Goal: Task Accomplishment & Management: Complete application form

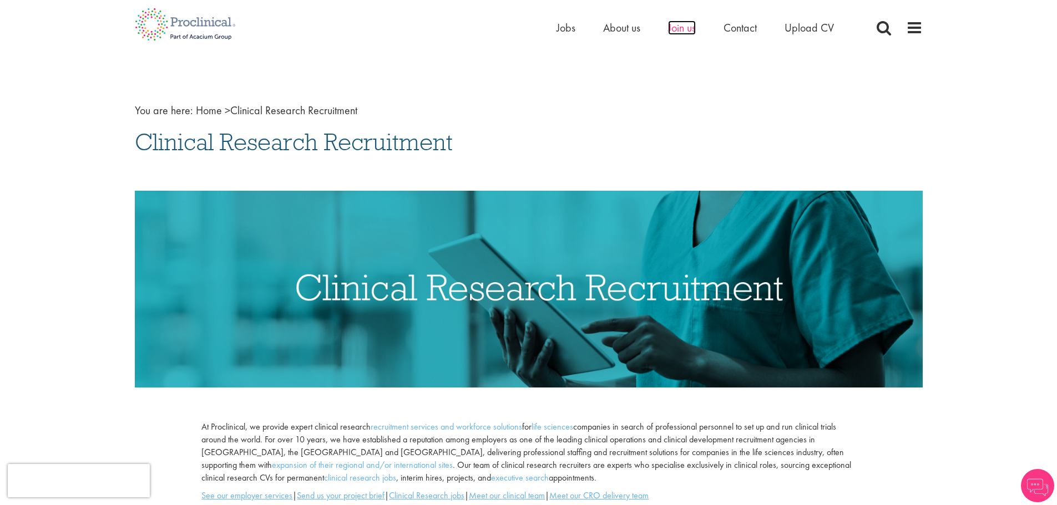
click at [684, 27] on span "Join us" at bounding box center [682, 28] width 28 height 14
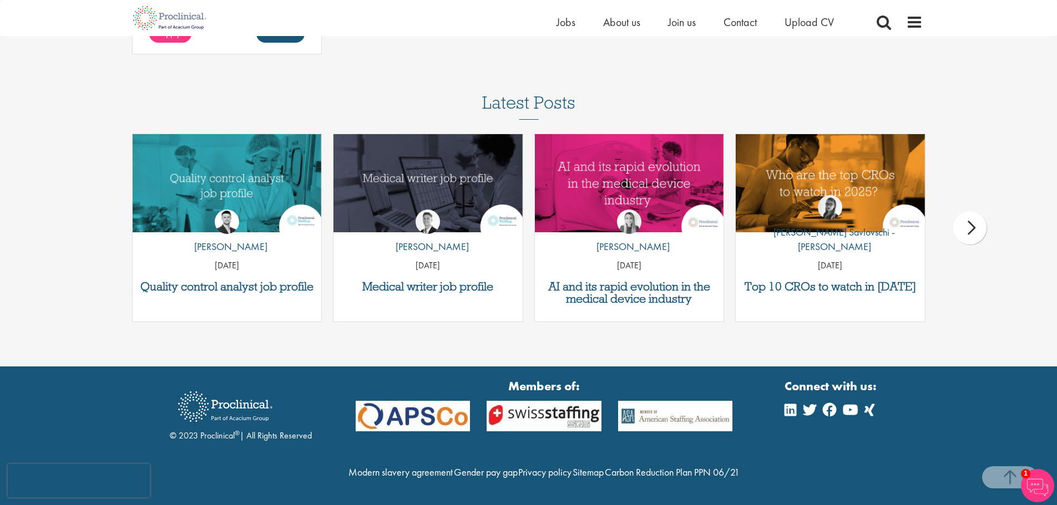
scroll to position [1711, 0]
click at [857, 281] on h3 "Top 10 CROs to watch in 2025" at bounding box center [830, 287] width 178 height 12
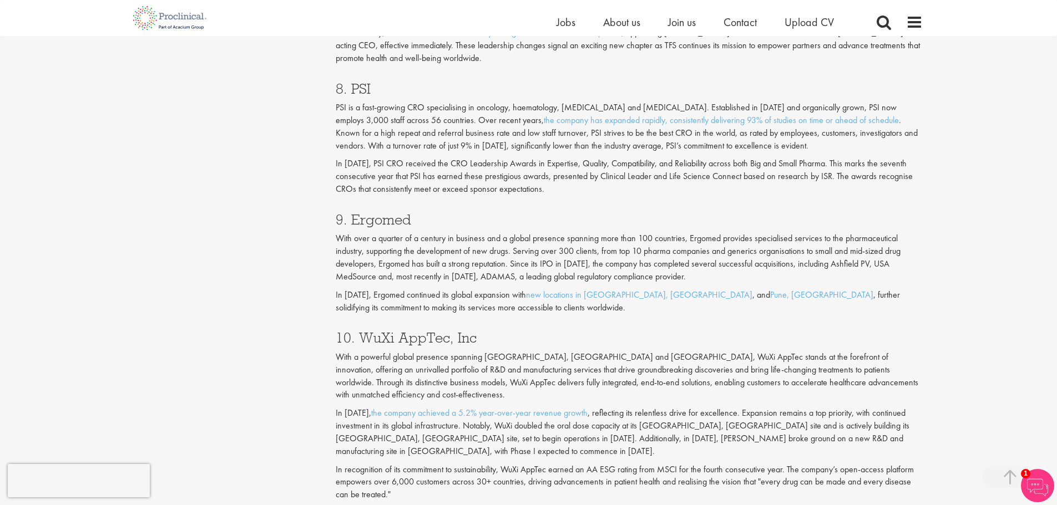
scroll to position [2414, 0]
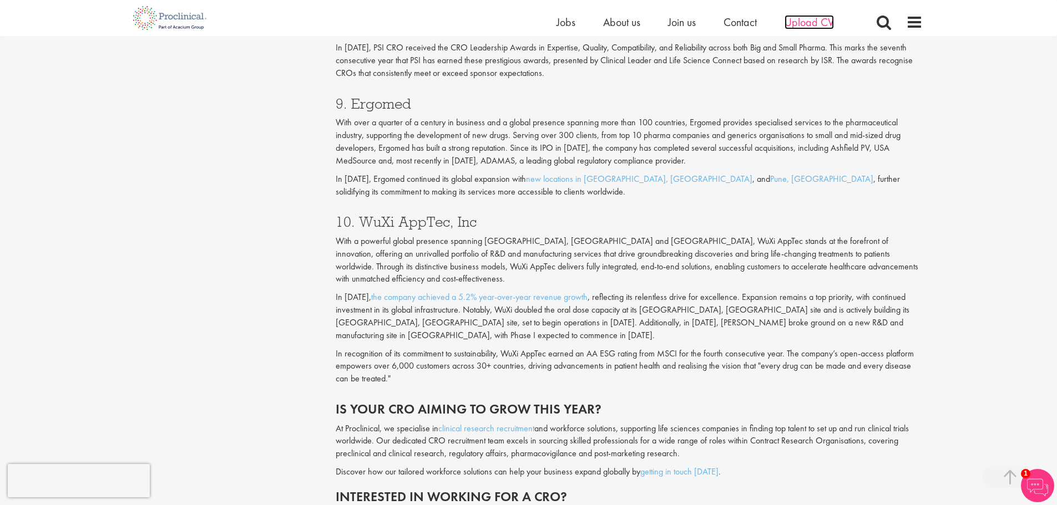
click at [820, 23] on span "Upload CV" at bounding box center [809, 22] width 49 height 14
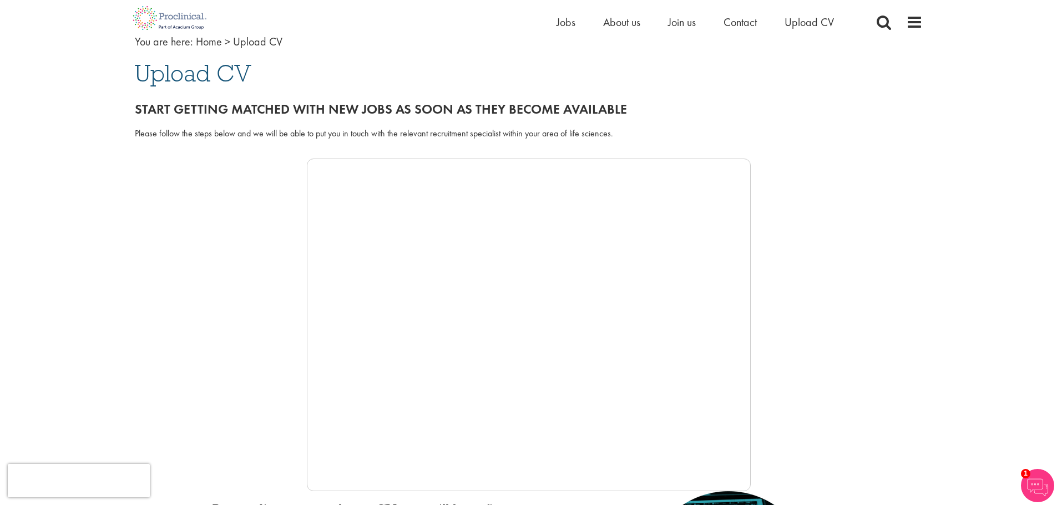
scroll to position [55, 0]
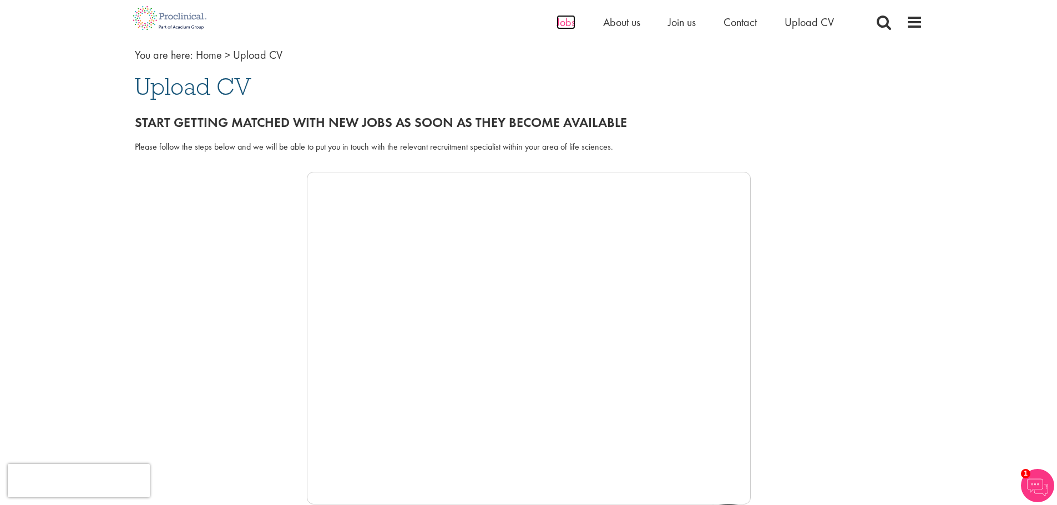
click at [562, 23] on span "Jobs" at bounding box center [566, 22] width 19 height 14
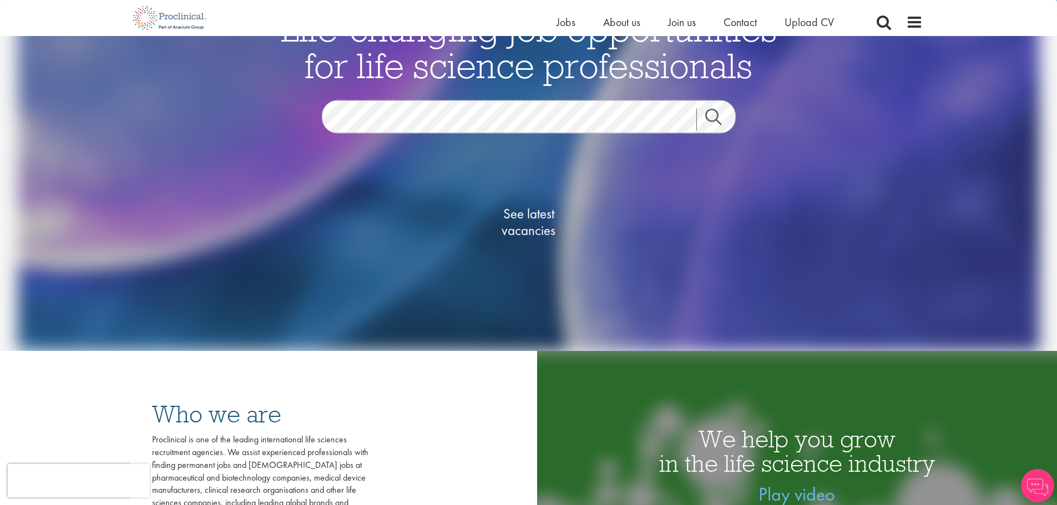
scroll to position [119, 0]
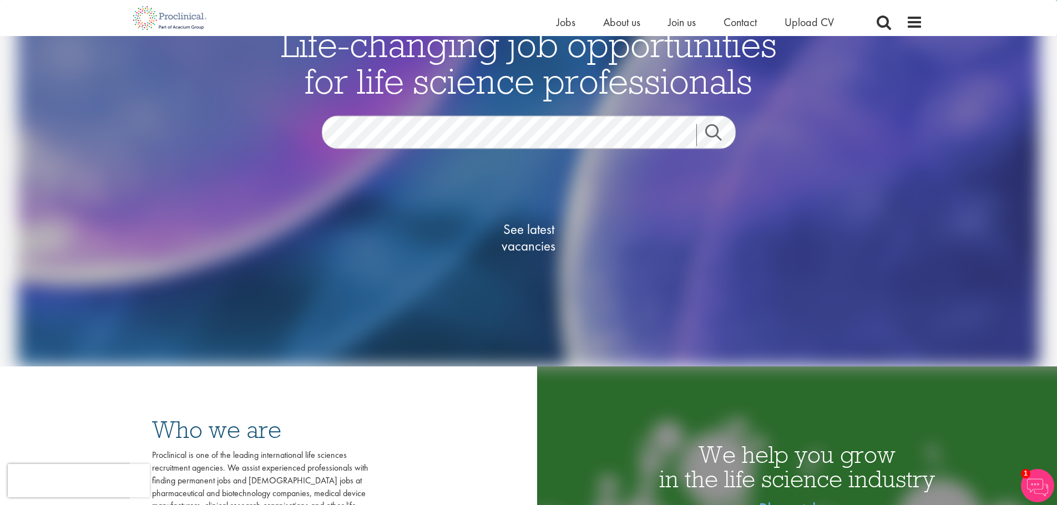
click at [718, 135] on link "Search" at bounding box center [720, 135] width 48 height 22
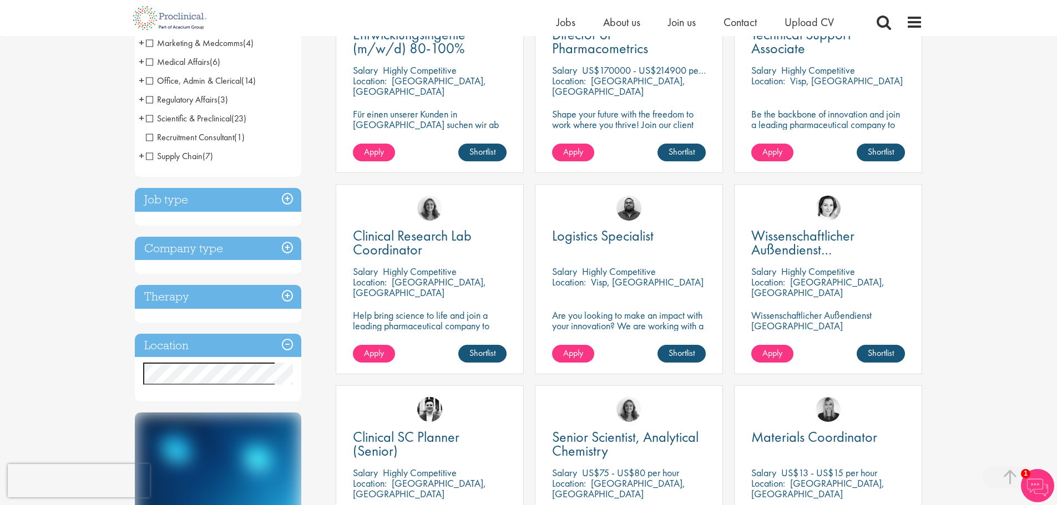
scroll to position [268, 0]
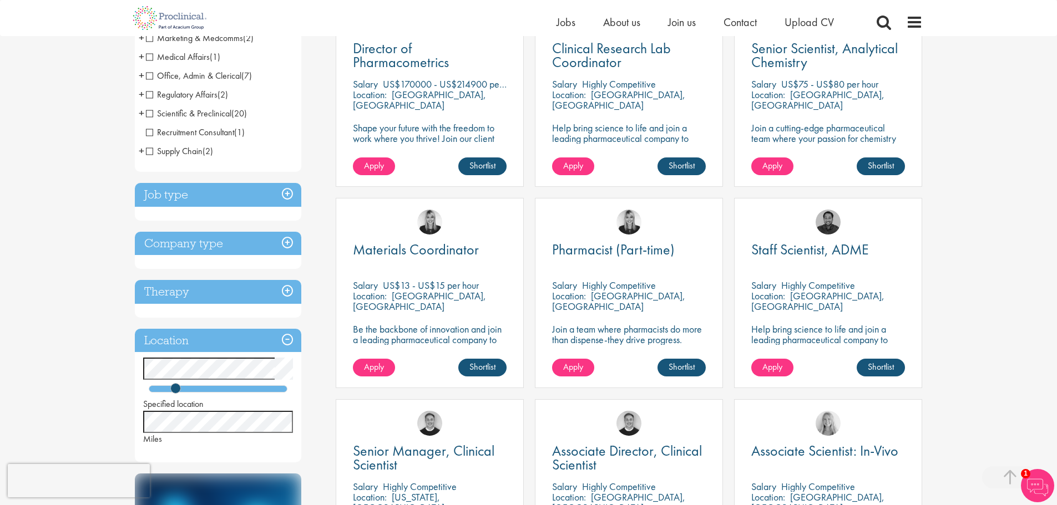
scroll to position [254, 0]
click at [286, 290] on h3 "Therapy" at bounding box center [218, 292] width 166 height 24
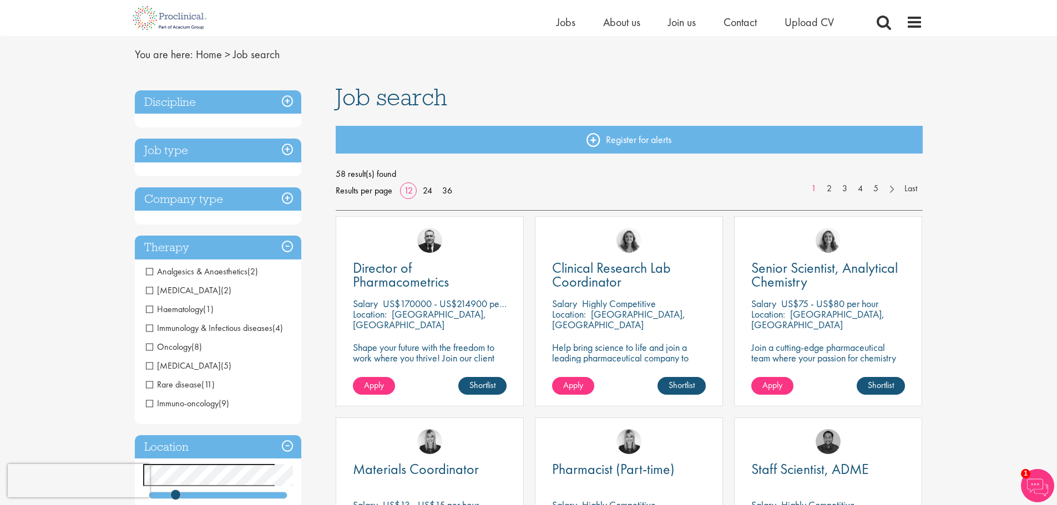
scroll to position [32, 0]
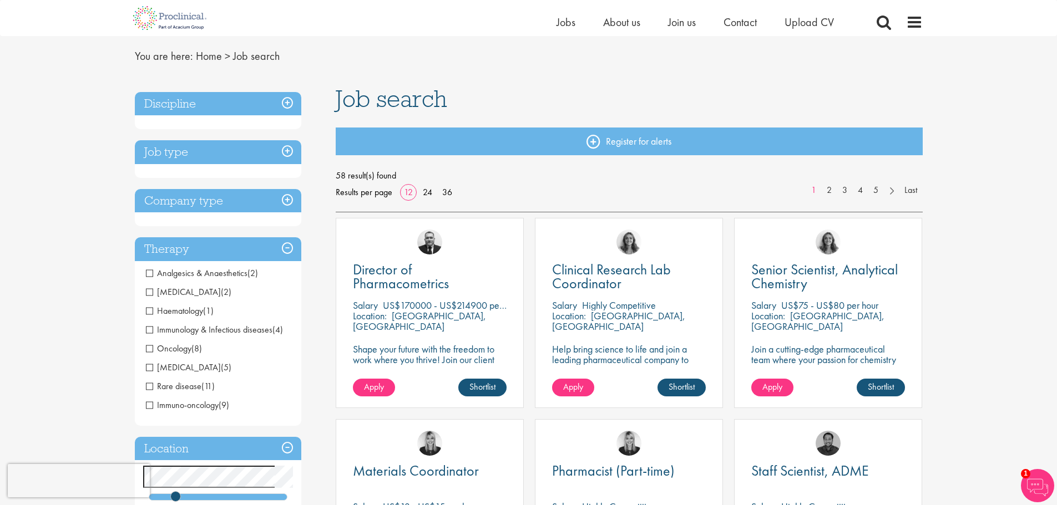
click at [287, 244] on h3 "Therapy" at bounding box center [218, 249] width 166 height 24
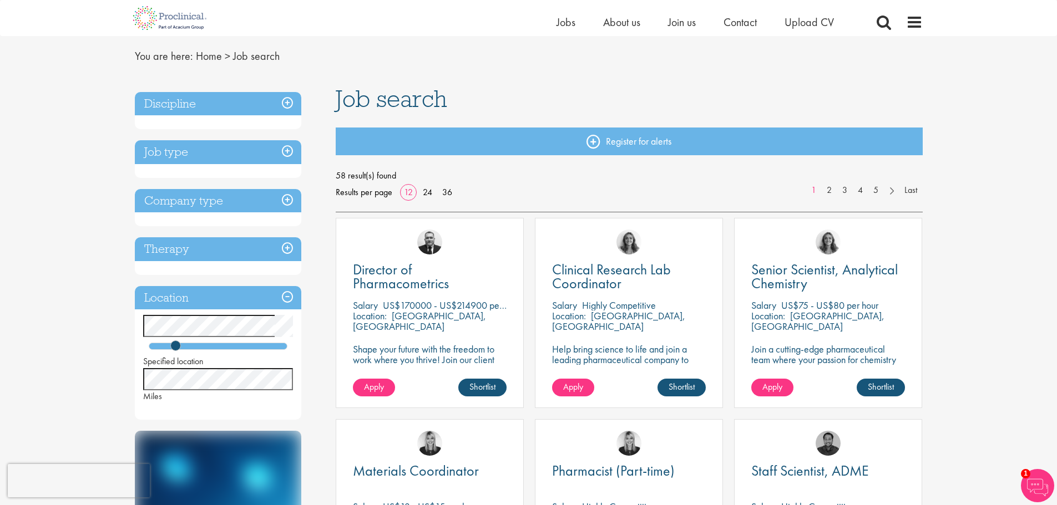
click at [288, 146] on h3 "Job type" at bounding box center [218, 152] width 166 height 24
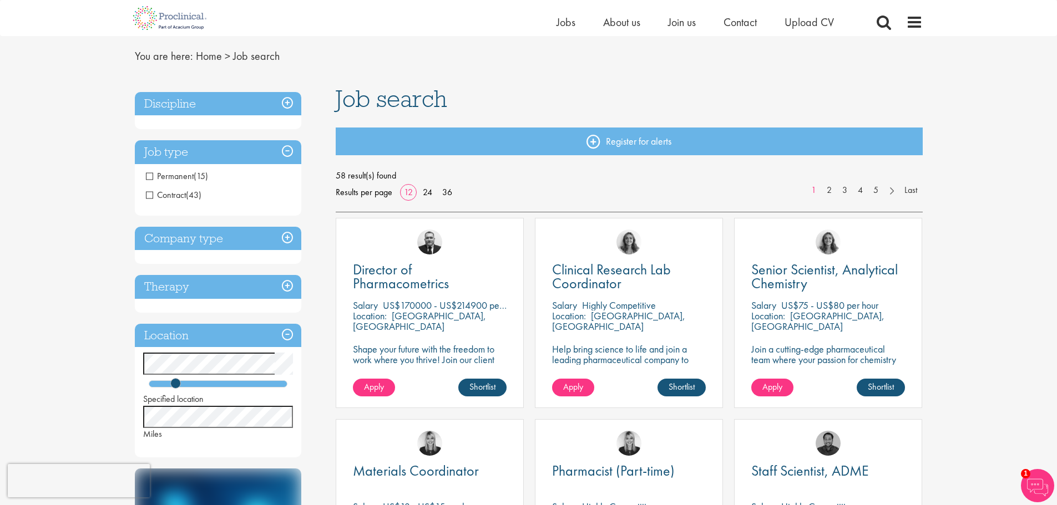
click at [288, 146] on h3 "Job type" at bounding box center [218, 152] width 166 height 24
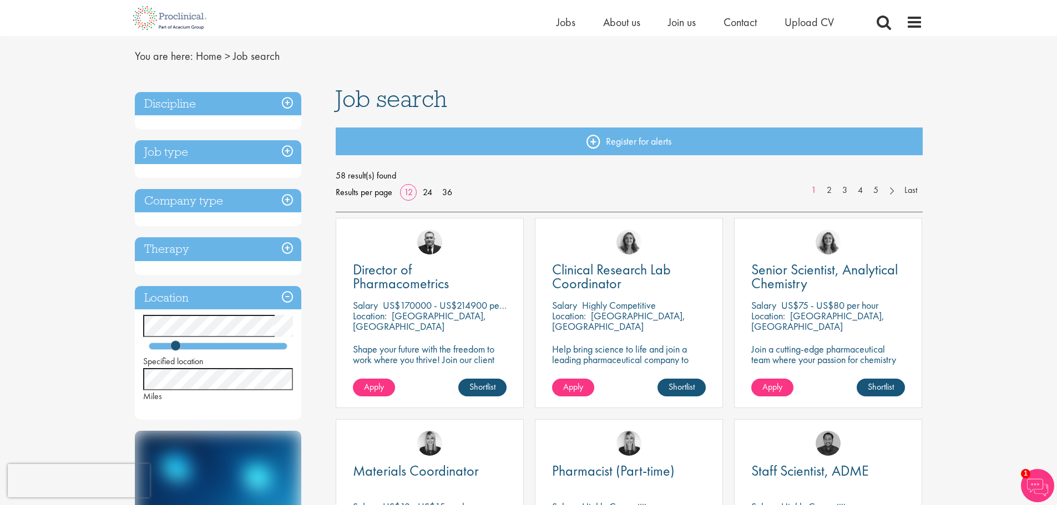
click at [285, 200] on h3 "Company type" at bounding box center [218, 201] width 166 height 24
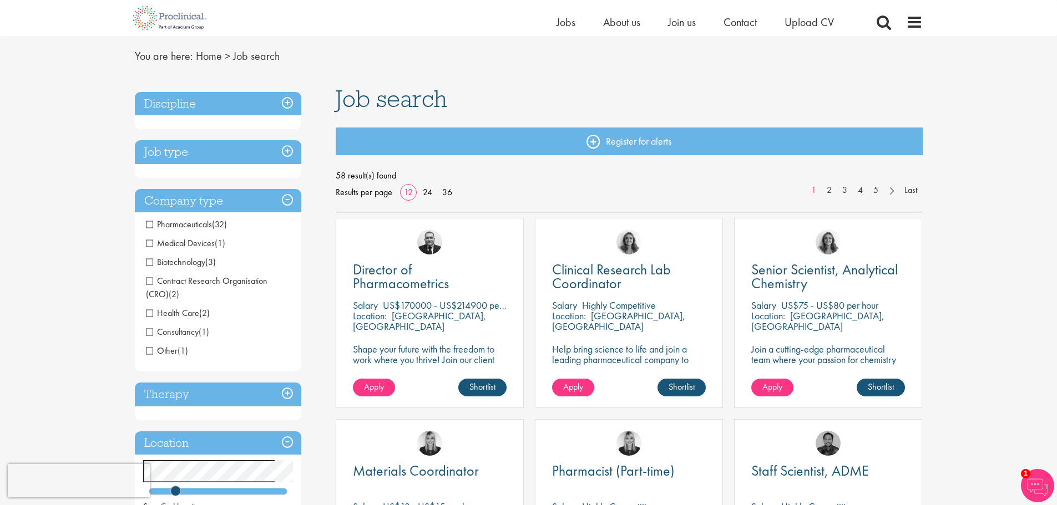
click at [290, 151] on h3 "Job type" at bounding box center [218, 152] width 166 height 24
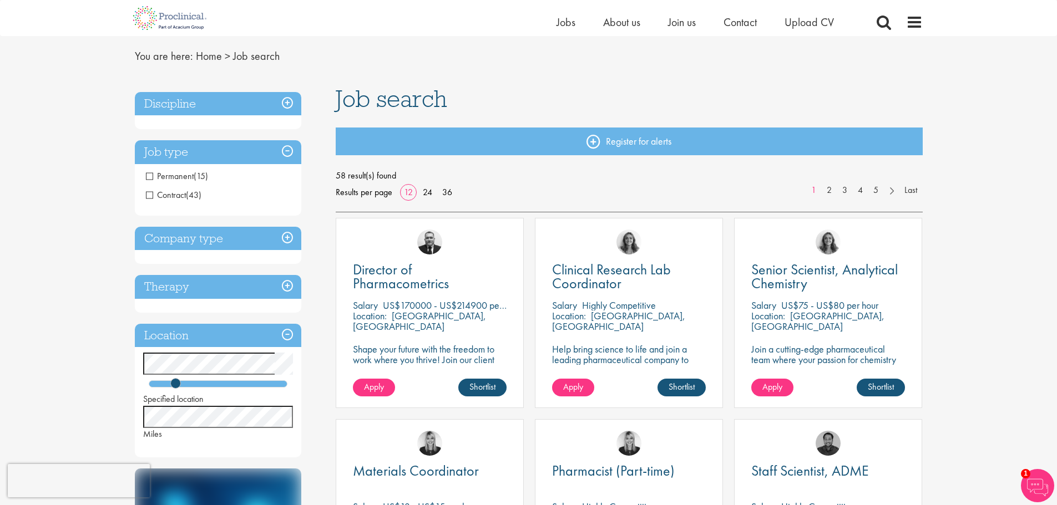
click at [284, 103] on h3 "Discipline" at bounding box center [218, 104] width 166 height 24
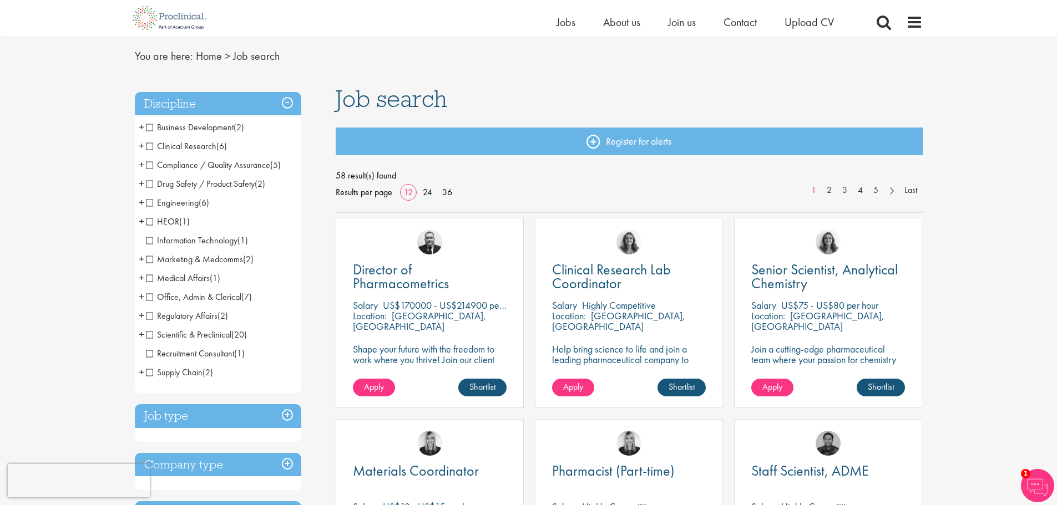
click at [147, 144] on span "Clinical Research" at bounding box center [181, 146] width 70 height 12
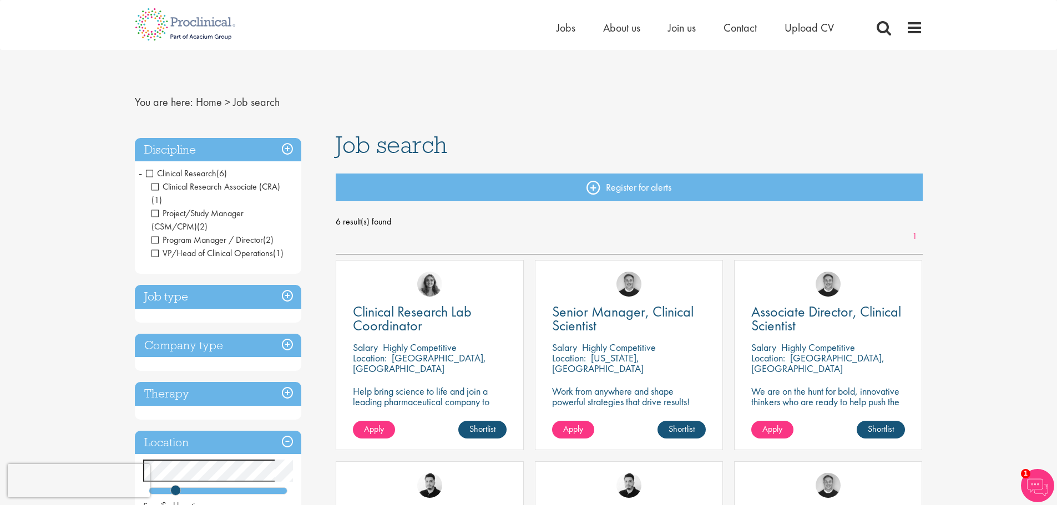
click at [291, 150] on h3 "Discipline" at bounding box center [218, 150] width 166 height 24
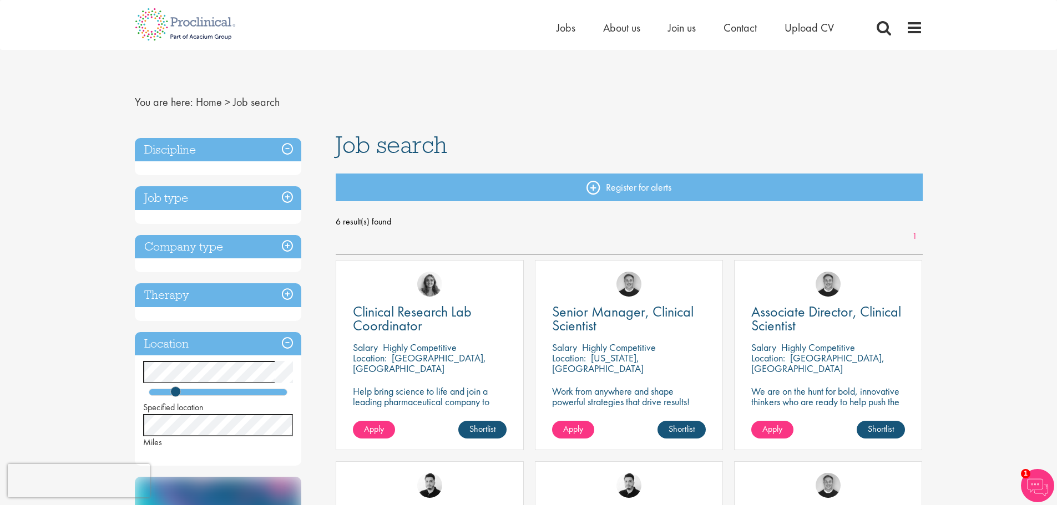
click at [291, 150] on h3 "Discipline" at bounding box center [218, 150] width 166 height 24
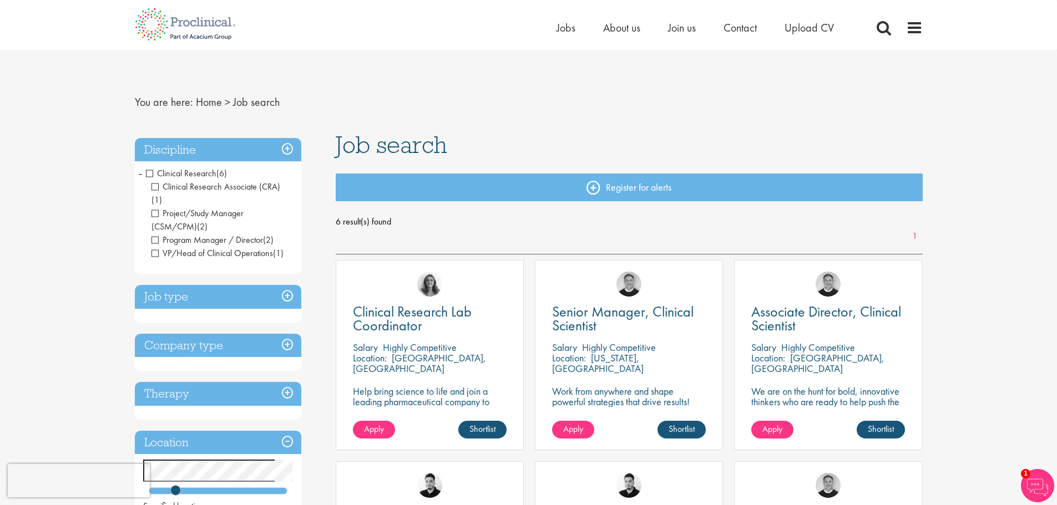
click at [156, 247] on span "VP/Head of Clinical Operations" at bounding box center [212, 253] width 122 height 12
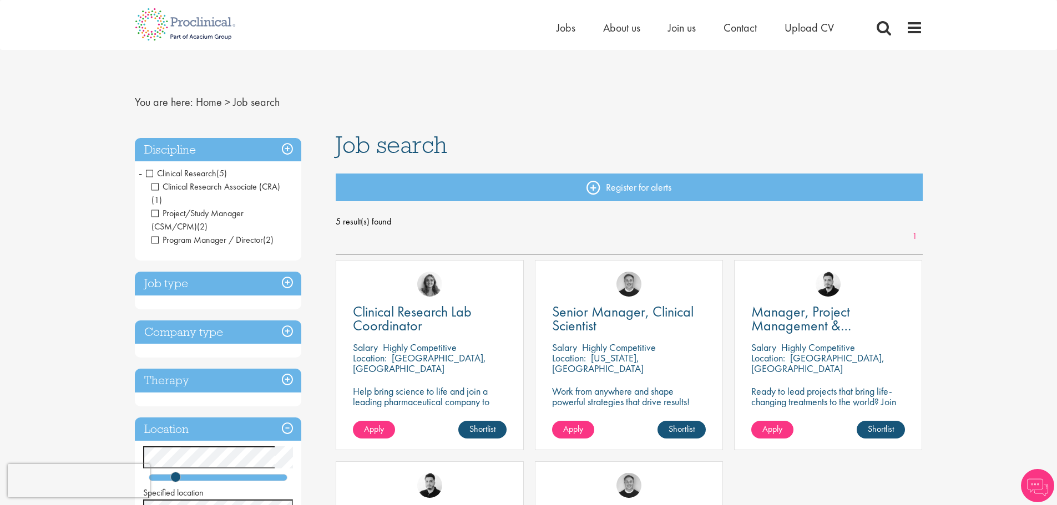
click at [287, 149] on h3 "Discipline" at bounding box center [218, 150] width 166 height 24
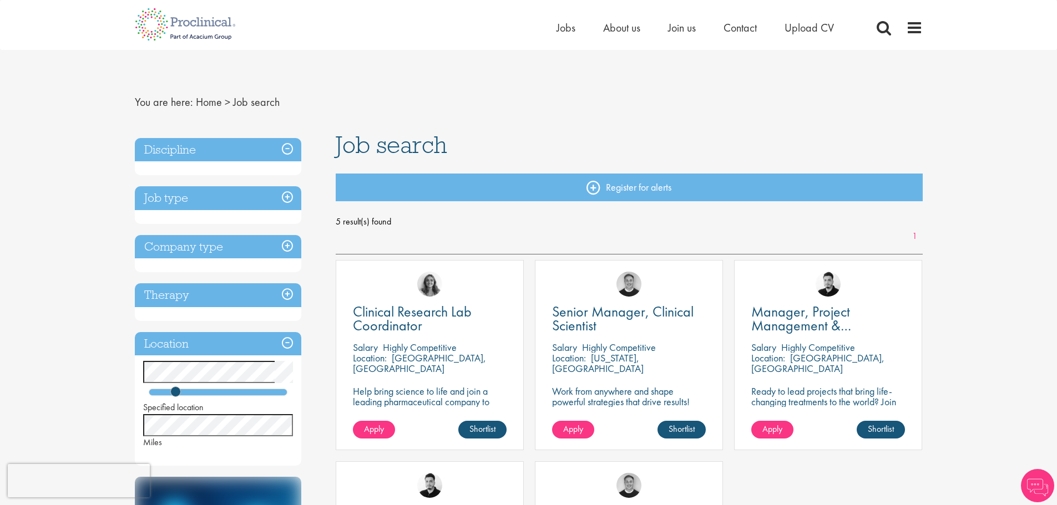
click at [287, 149] on h3 "Discipline" at bounding box center [218, 150] width 166 height 24
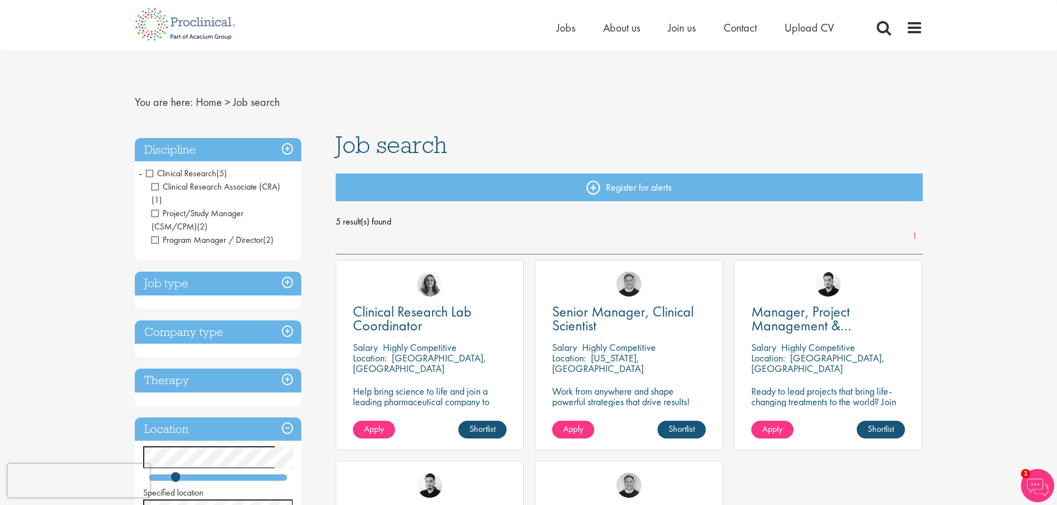
click at [148, 173] on span "Clinical Research" at bounding box center [181, 174] width 70 height 12
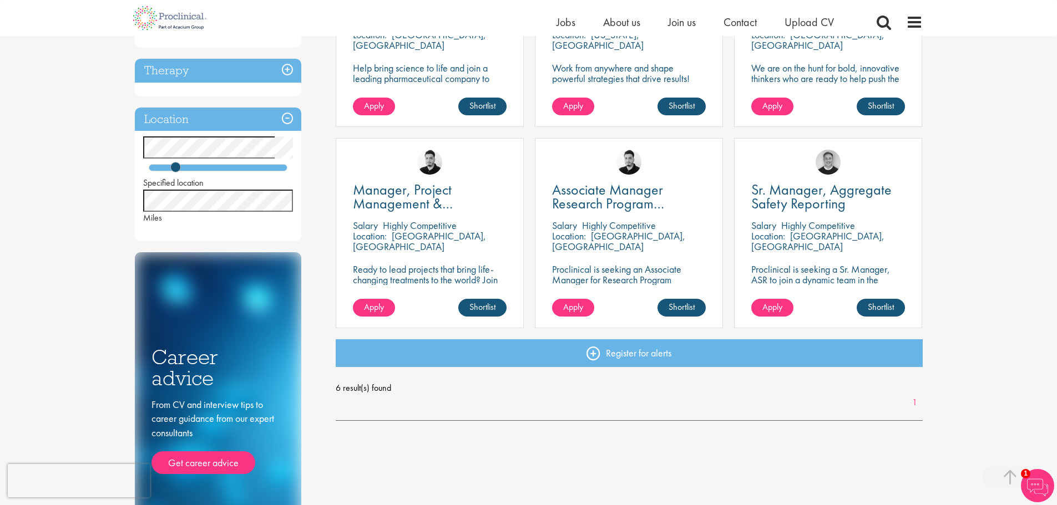
scroll to position [310, 0]
click at [616, 199] on span "Associate Manager Research Program Management" at bounding box center [608, 203] width 112 height 47
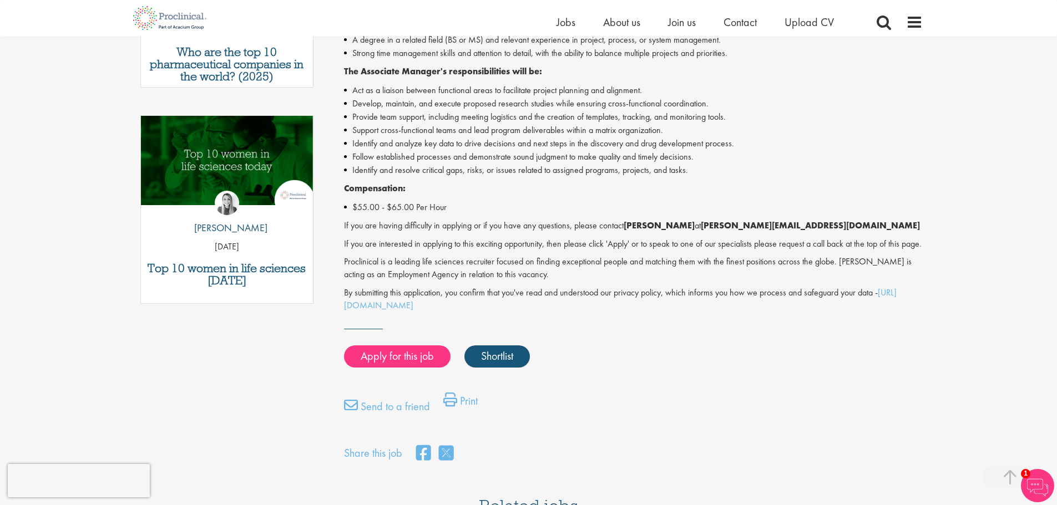
scroll to position [505, 0]
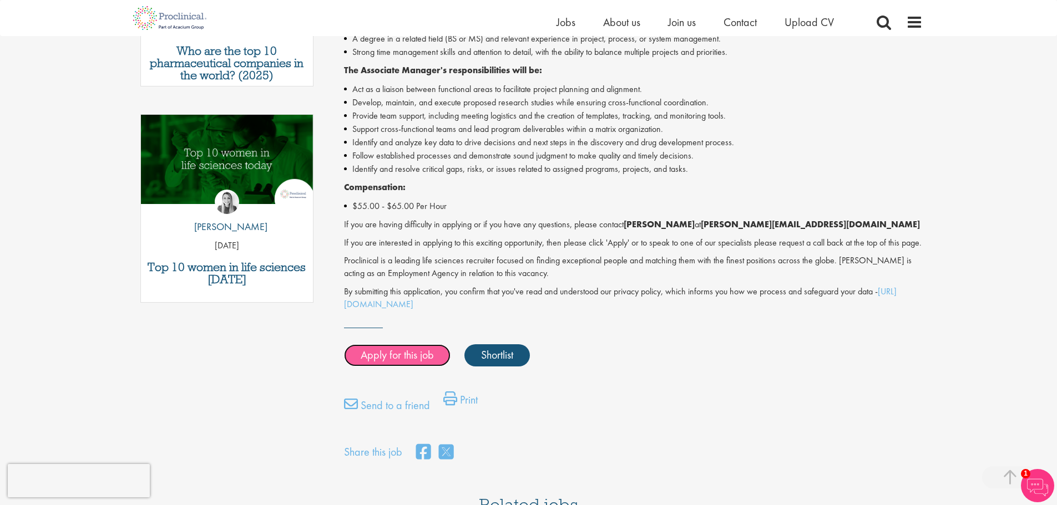
click at [407, 345] on link "Apply for this job" at bounding box center [397, 356] width 107 height 22
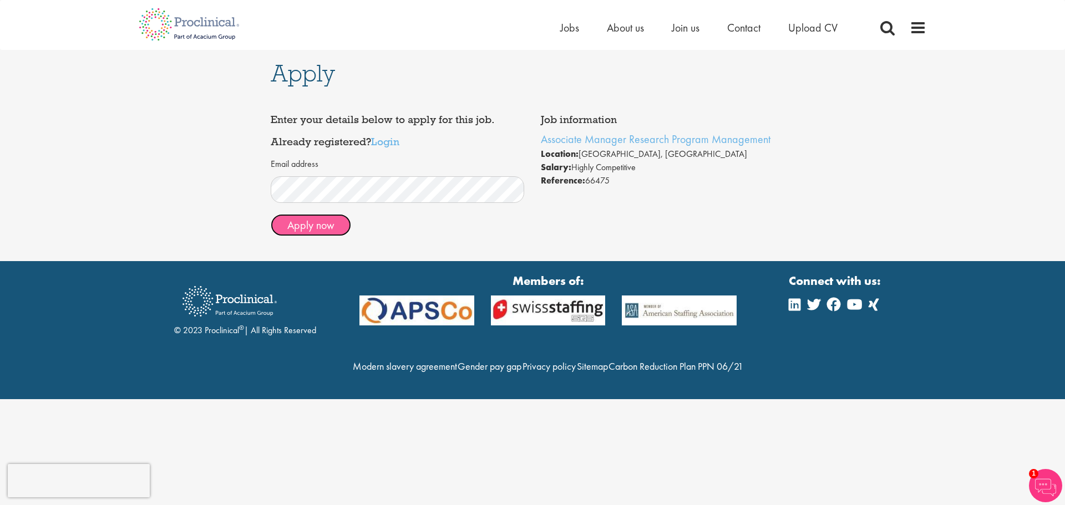
click at [323, 224] on button "Apply now" at bounding box center [311, 225] width 80 height 22
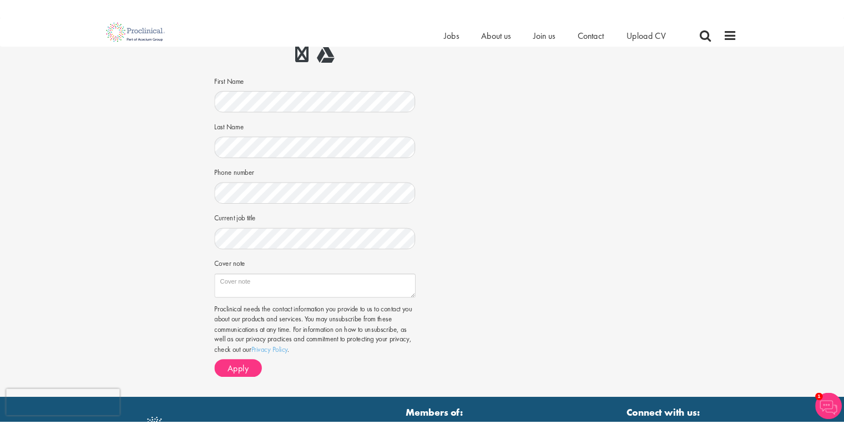
scroll to position [167, 0]
